Goal: Task Accomplishment & Management: Manage account settings

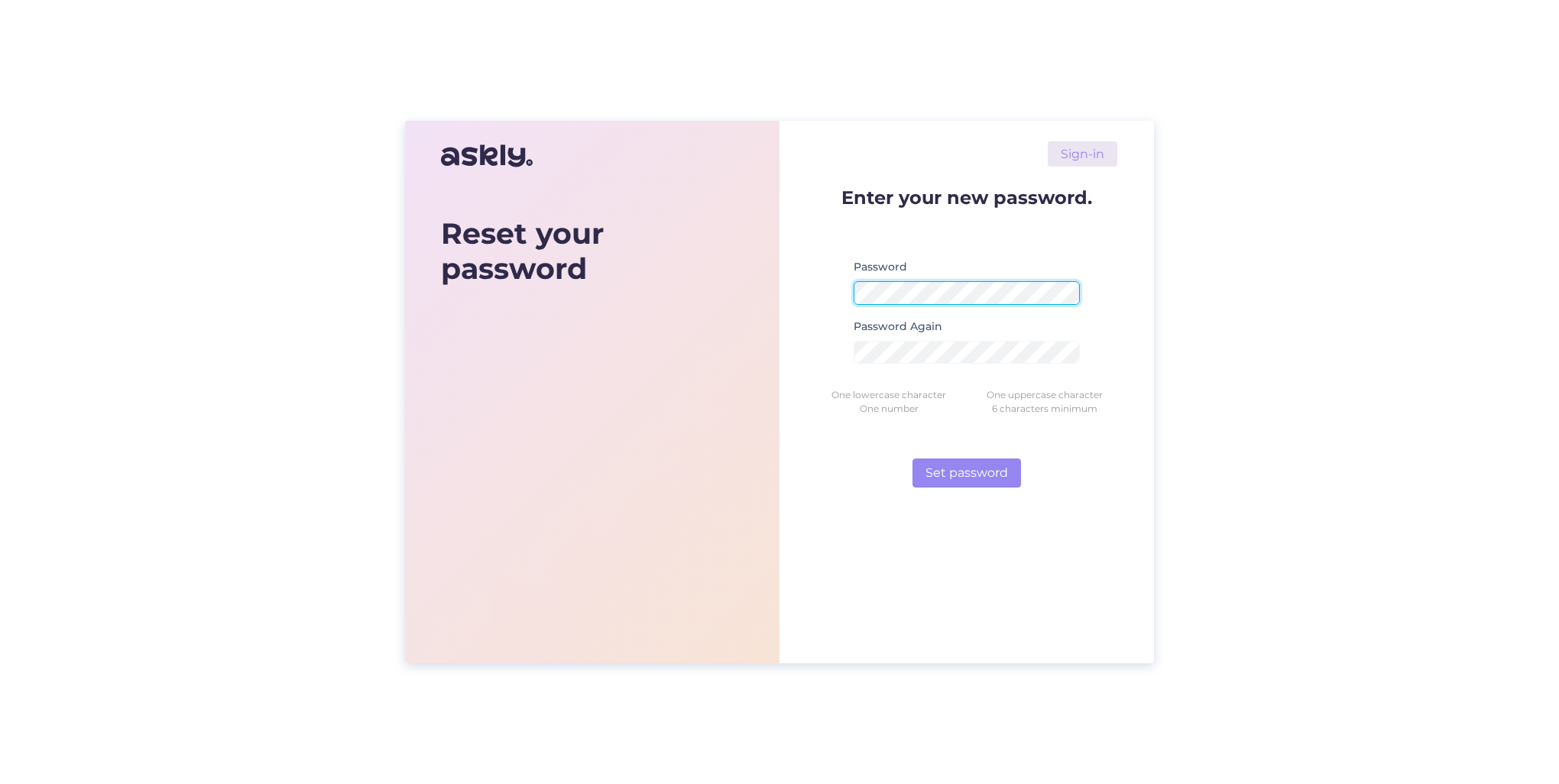
click at [817, 292] on form "Enter your new password. Password Password Again One lowercase character One up…" at bounding box center [966, 337] width 301 height 299
click at [984, 471] on button "Set password" at bounding box center [967, 473] width 109 height 29
click at [974, 474] on button "Set password" at bounding box center [967, 473] width 109 height 29
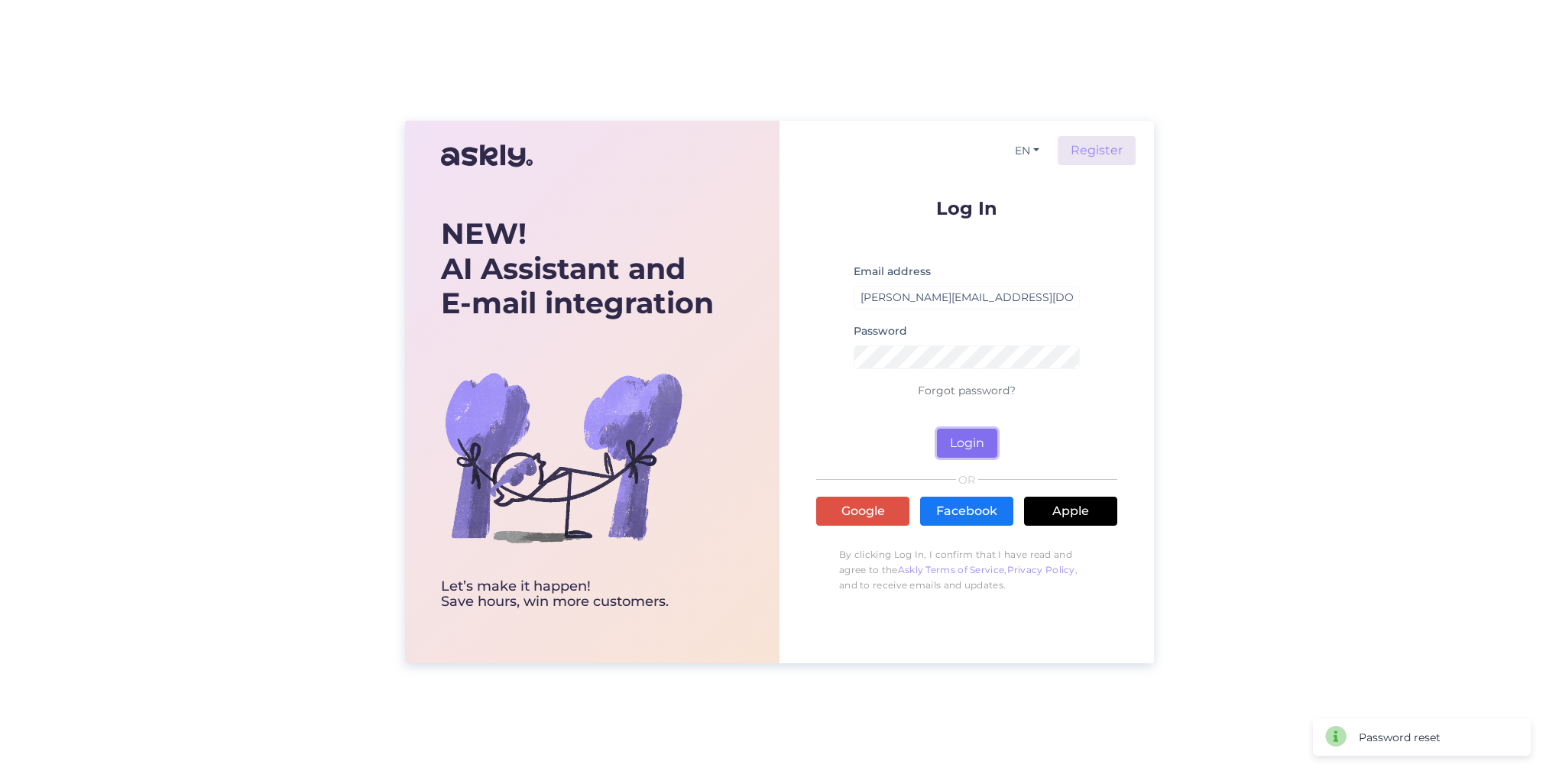
click at [956, 439] on button "Login" at bounding box center [967, 443] width 60 height 29
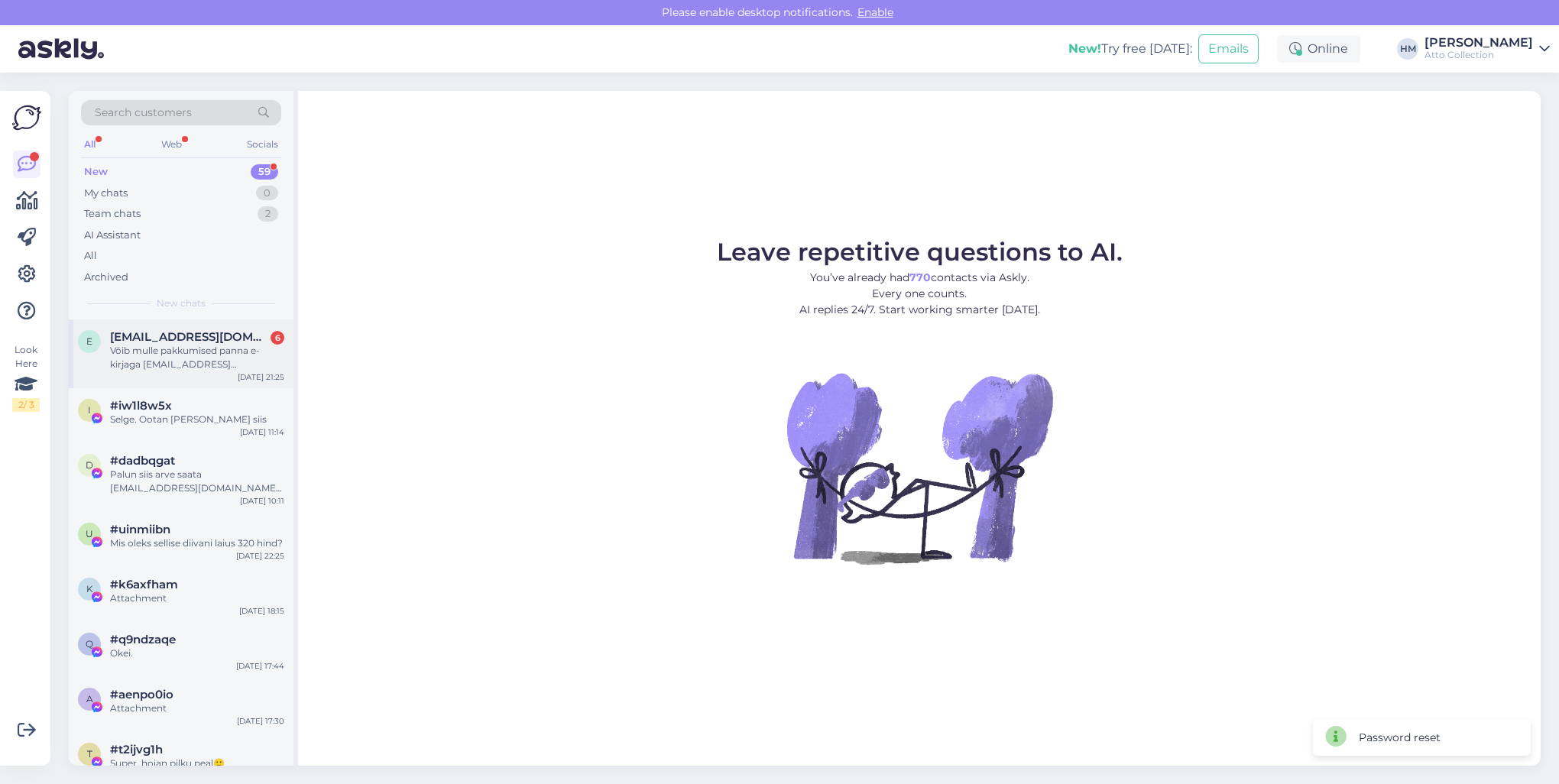
click at [159, 364] on div "Võib mulle pakkumised panna e-kirjaga [EMAIL_ADDRESS][DOMAIN_NAME]" at bounding box center [197, 358] width 174 height 28
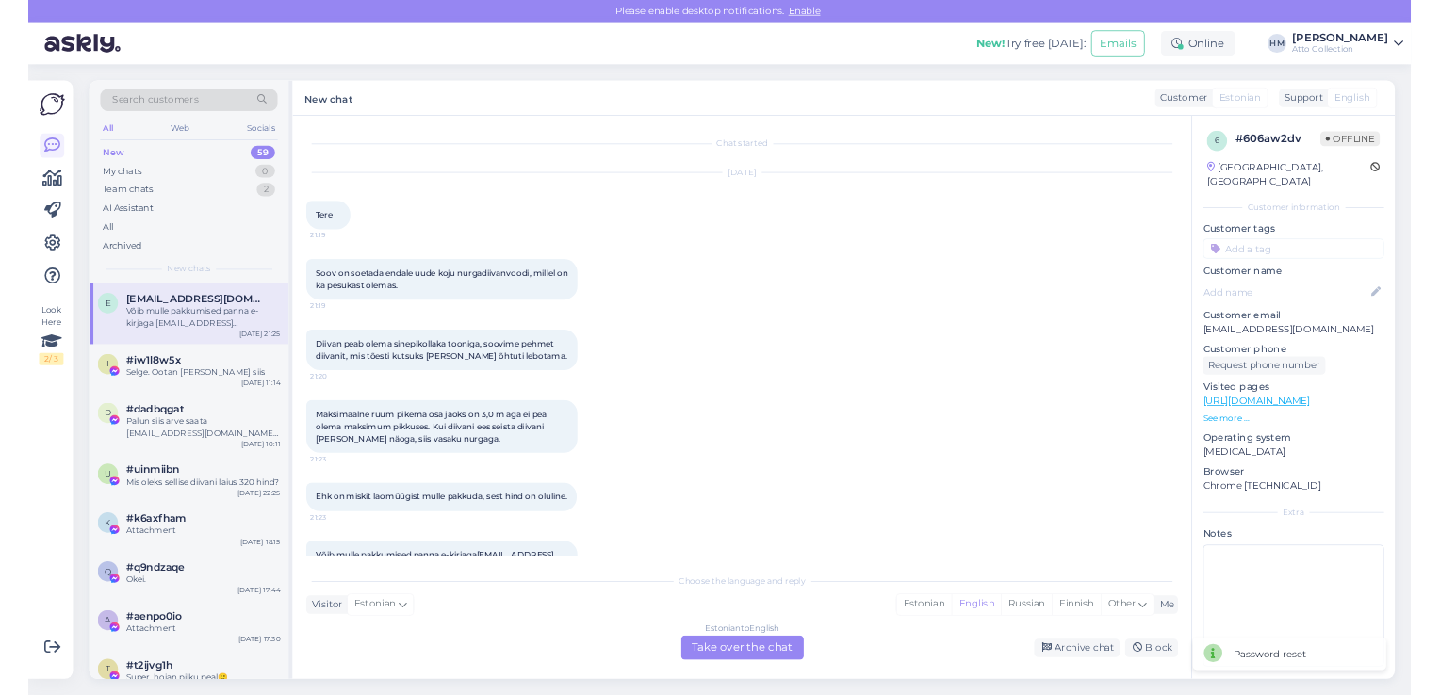
scroll to position [74, 0]
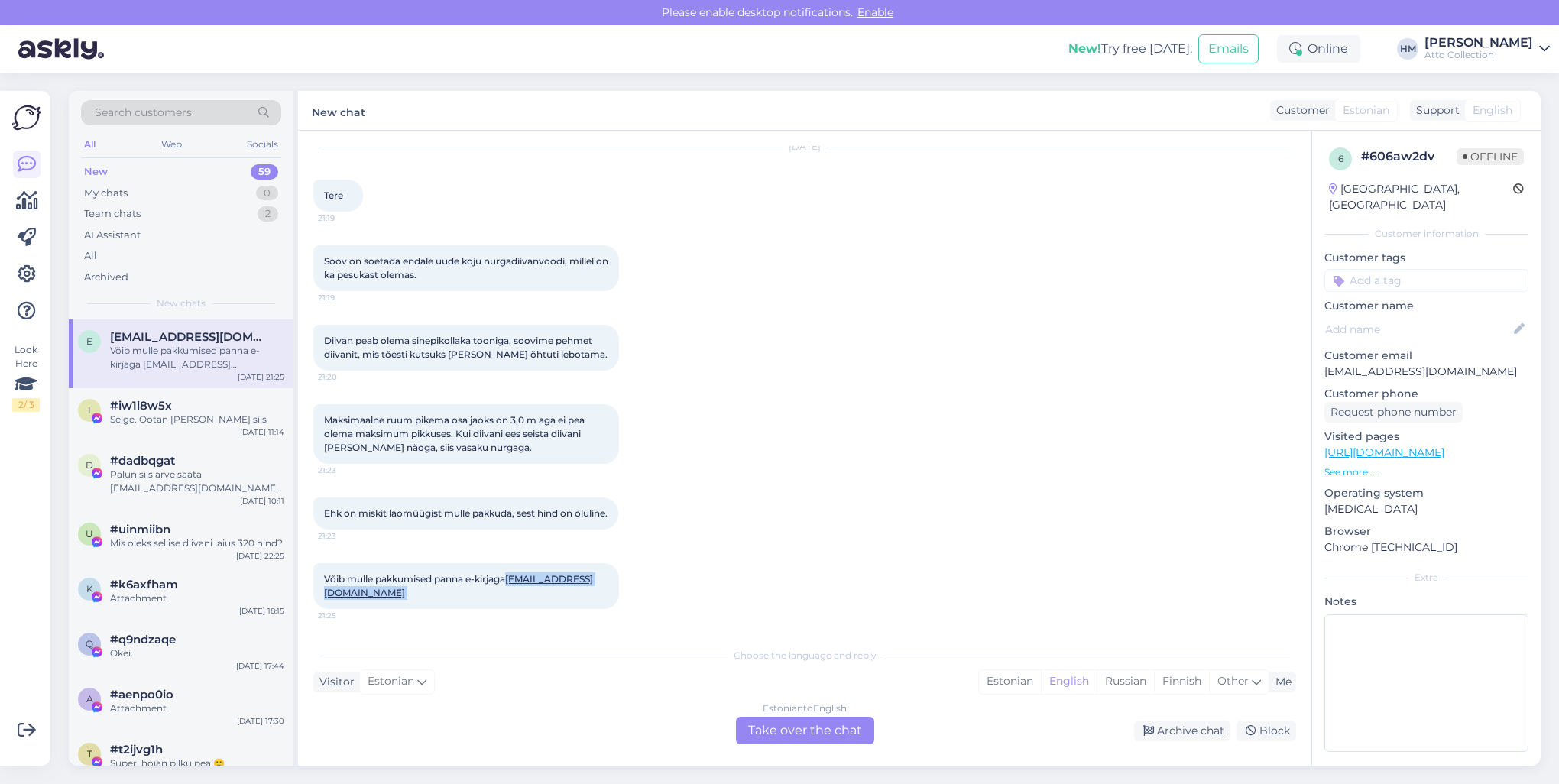
drag, startPoint x: 434, startPoint y: 598, endPoint x: 320, endPoint y: 591, distance: 114.2
click at [320, 591] on div "Võib mulle pakkumised panna e-kirjaga [EMAIL_ADDRESS][DOMAIN_NAME] 21:25" at bounding box center [466, 585] width 306 height 46
copy span "[EMAIL_ADDRESS][DOMAIN_NAME]"
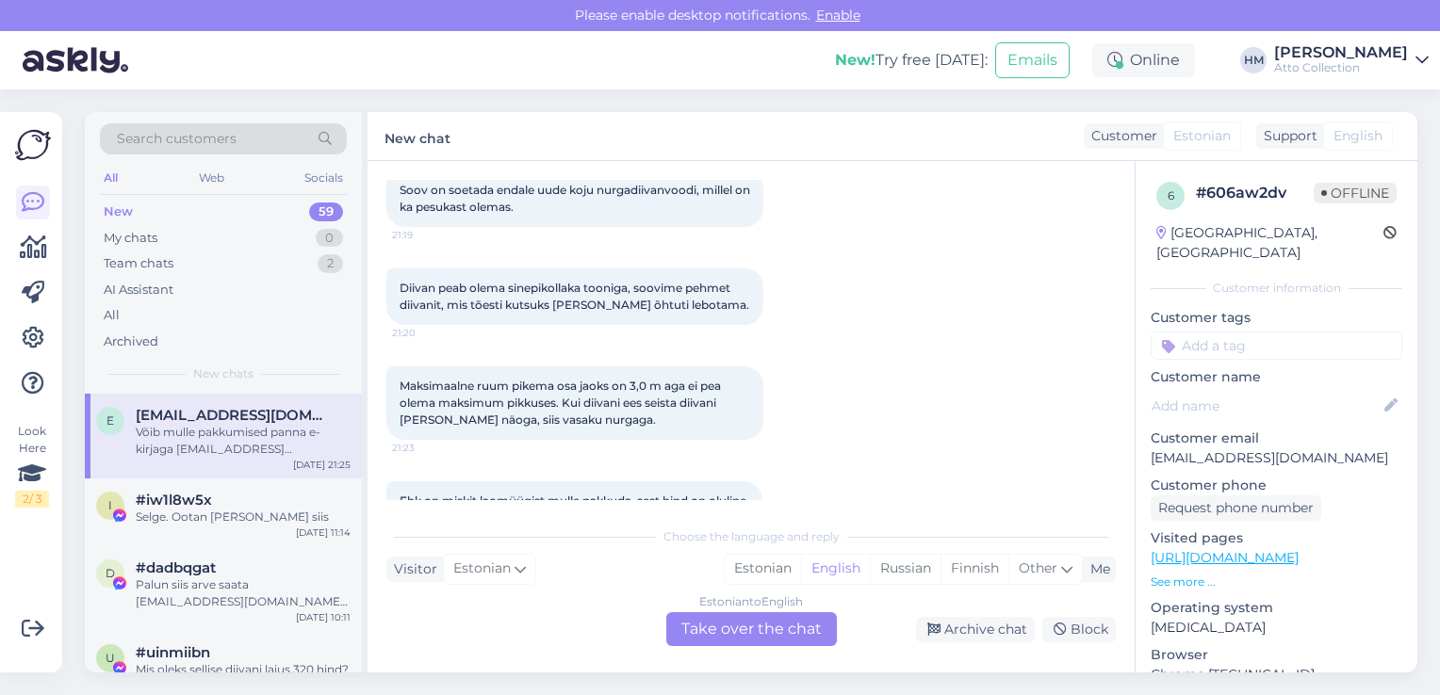
scroll to position [346, 0]
